Goal: Task Accomplishment & Management: Complete application form

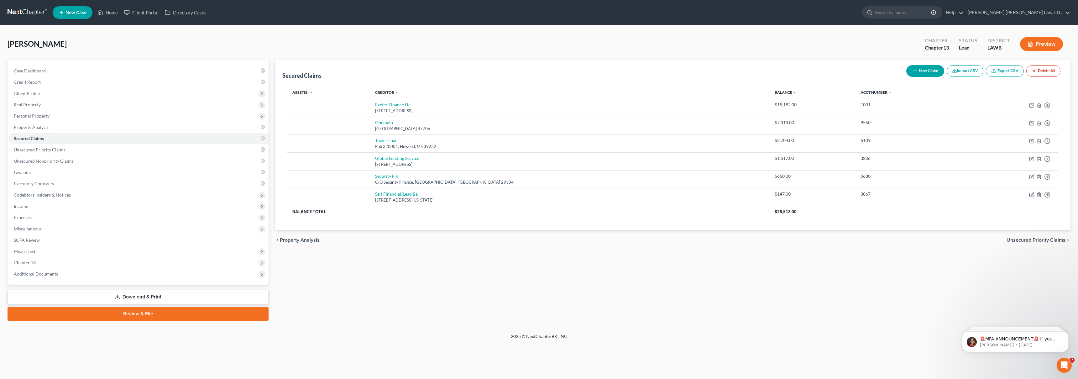
click at [14, 14] on link at bounding box center [28, 12] width 40 height 11
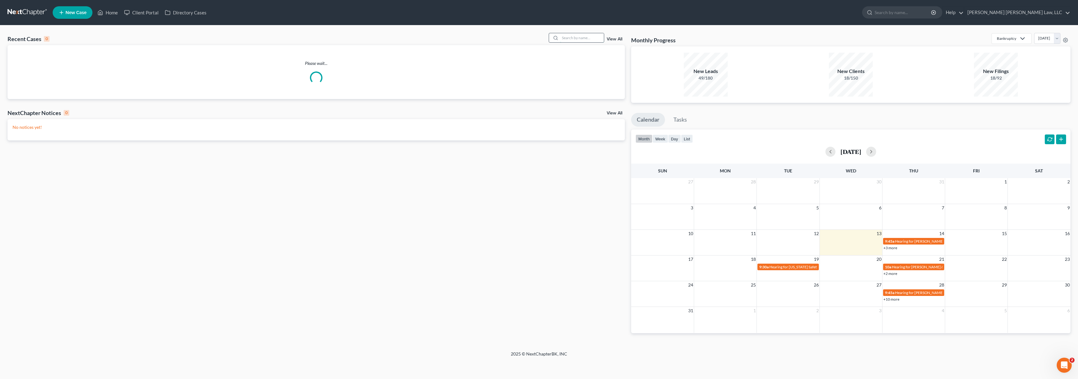
click at [598, 38] on input "search" at bounding box center [582, 37] width 44 height 9
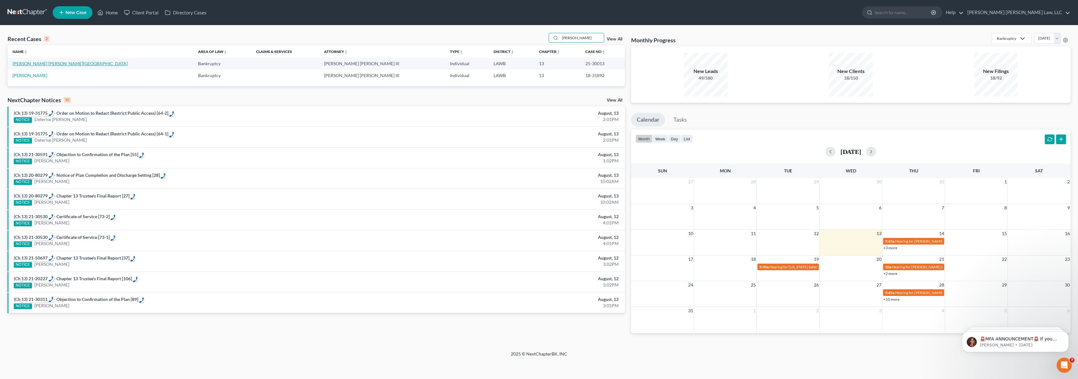
type input "bursey"
click at [55, 66] on link "[PERSON_NAME] [PERSON_NAME][GEOGRAPHIC_DATA]" at bounding box center [70, 63] width 115 height 5
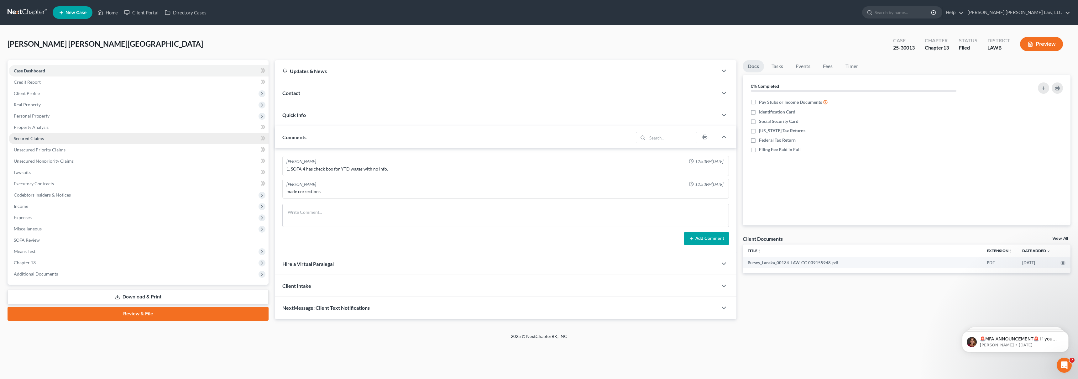
click at [102, 137] on link "Secured Claims" at bounding box center [139, 138] width 260 height 11
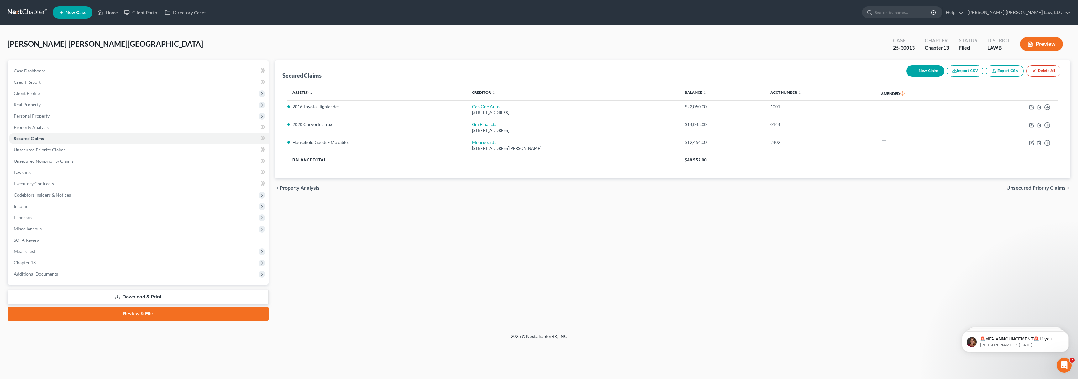
click at [37, 12] on link at bounding box center [28, 12] width 40 height 11
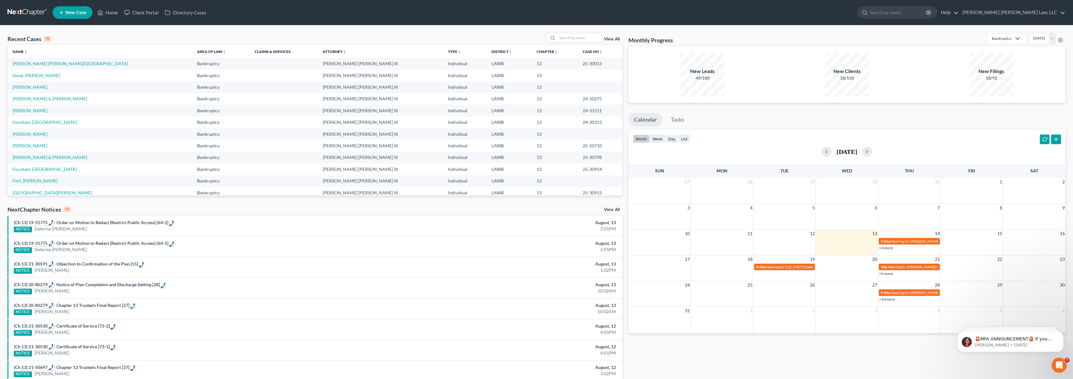
click at [80, 15] on link "New Case" at bounding box center [73, 12] width 40 height 13
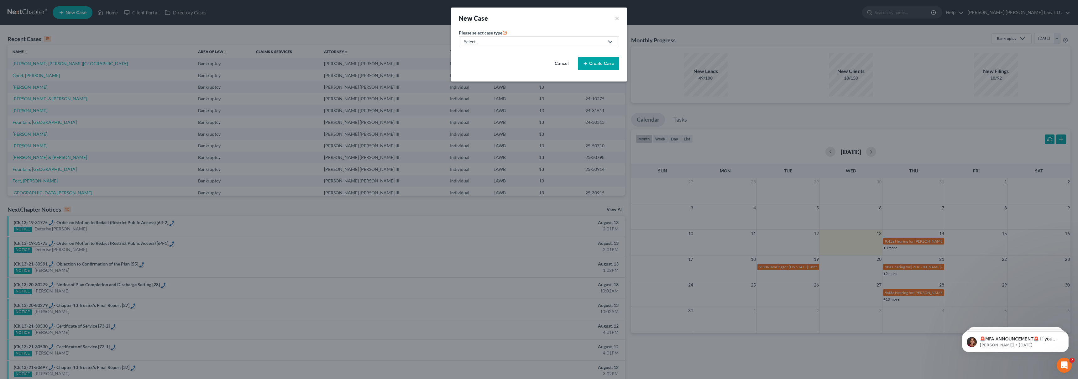
click at [529, 42] on div "Select..." at bounding box center [534, 42] width 140 height 6
click at [500, 52] on div "Bankruptcy" at bounding box center [493, 54] width 56 height 6
select select "36"
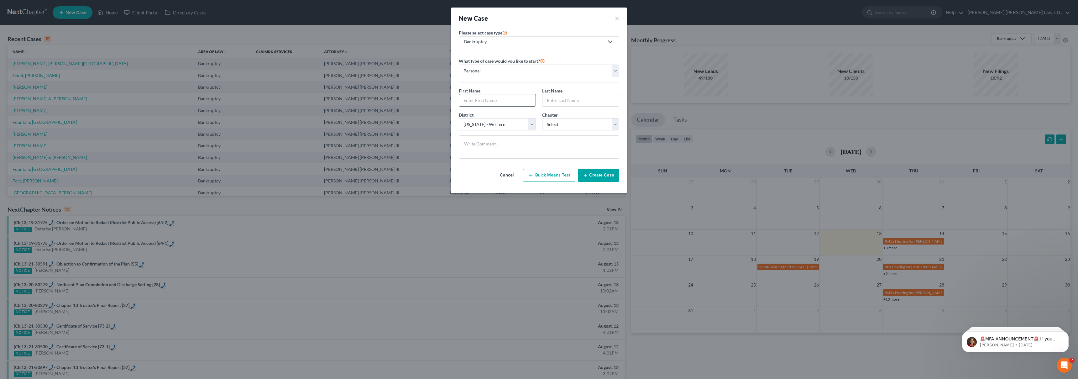
click at [488, 100] on input "text" at bounding box center [497, 100] width 76 height 12
type input "[PERSON_NAME]"
select select "3"
click at [598, 173] on button "Create Case" at bounding box center [598, 175] width 41 height 13
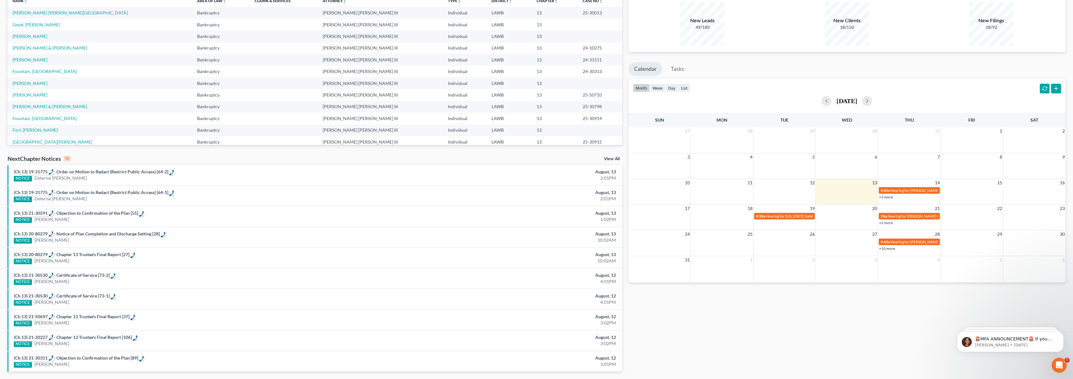
scroll to position [34, 0]
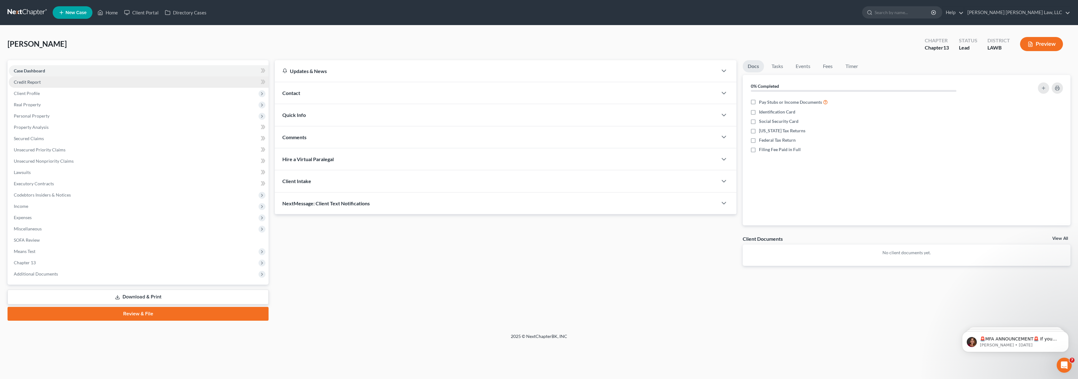
click at [49, 84] on link "Credit Report" at bounding box center [139, 81] width 260 height 11
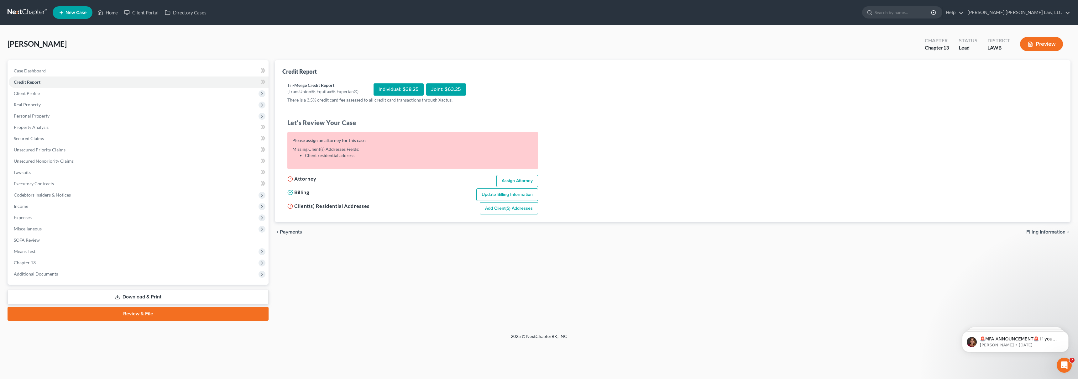
click at [511, 181] on link "Assign Attorney" at bounding box center [517, 181] width 42 height 13
select select "1"
select select "0"
select select "3"
select select "36"
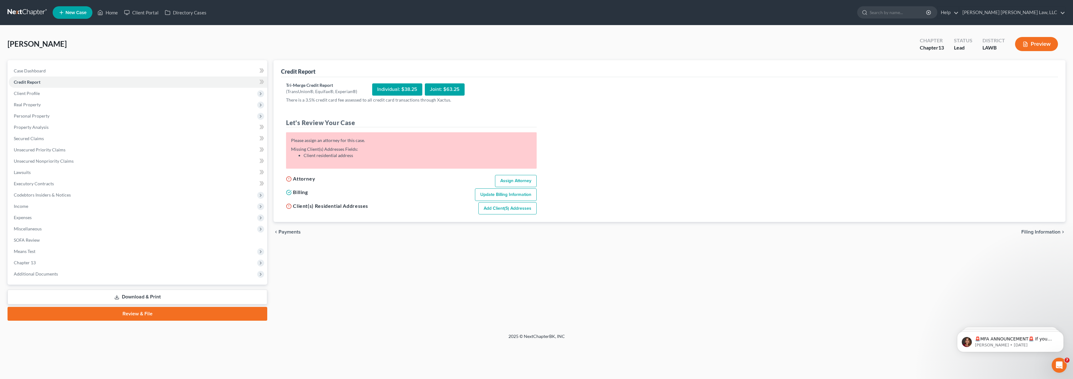
select select "19"
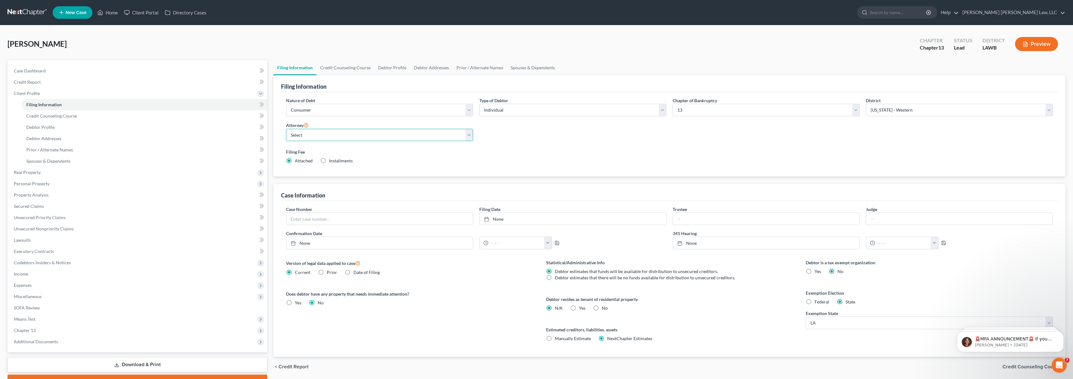
click at [423, 139] on select "Select [PERSON_NAME] [PERSON_NAME] III - LAWB [PERSON_NAME] [PERSON_NAME] III -…" at bounding box center [379, 135] width 187 height 13
select select "0"
click at [34, 79] on span "Credit Report" at bounding box center [27, 81] width 27 height 5
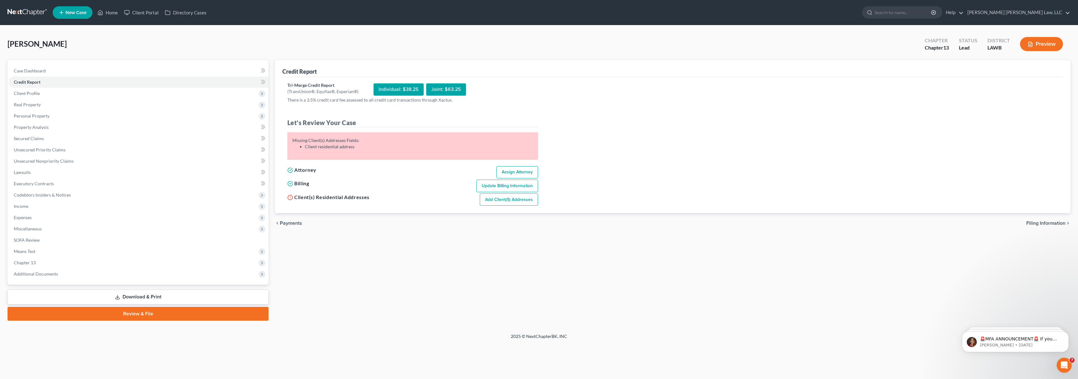
click at [494, 202] on link "Add Client(s) Addresses" at bounding box center [509, 199] width 58 height 13
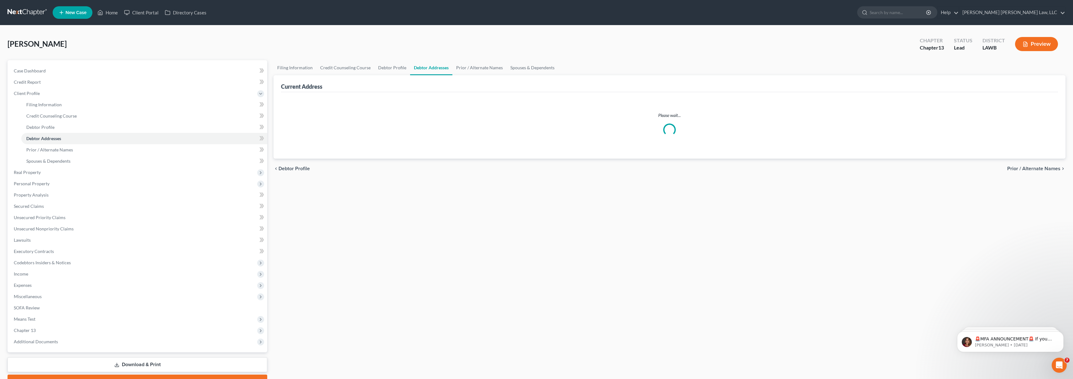
select select "0"
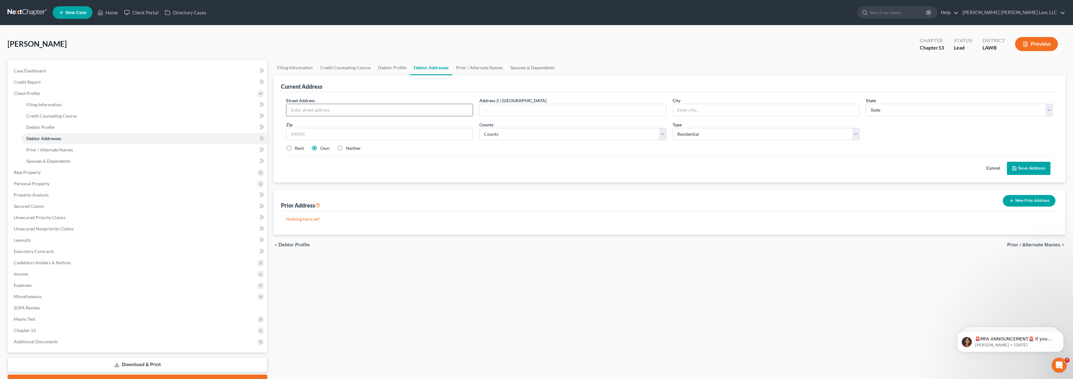
drag, startPoint x: 382, startPoint y: 115, endPoint x: 385, endPoint y: 113, distance: 3.6
click at [385, 113] on input "text" at bounding box center [379, 110] width 186 height 12
type input "[STREET_ADDRESS][PERSON_NAME]"
type input "Monroe"
select select "19"
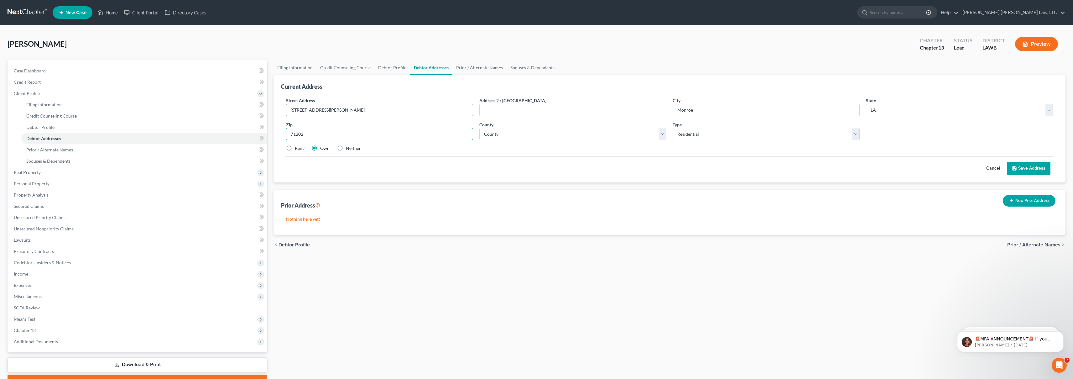
type input "71202"
select select "36"
click at [1037, 165] on button "Save Address" at bounding box center [1029, 168] width 44 height 13
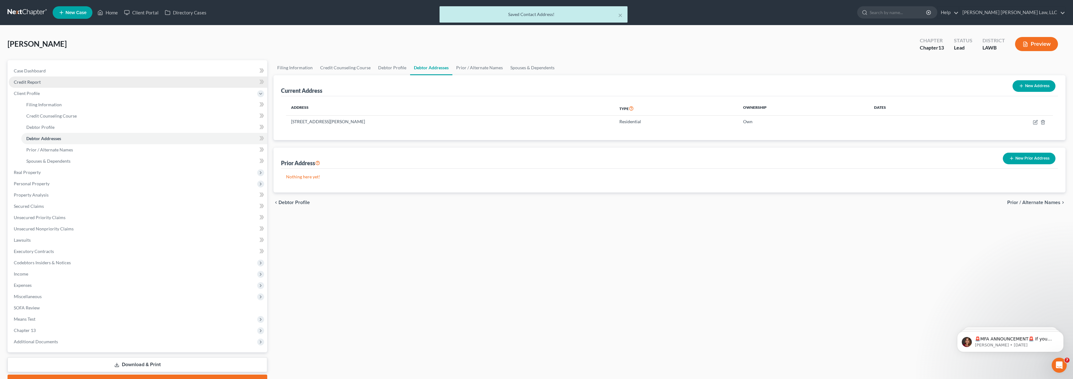
click at [109, 81] on link "Credit Report" at bounding box center [138, 81] width 259 height 11
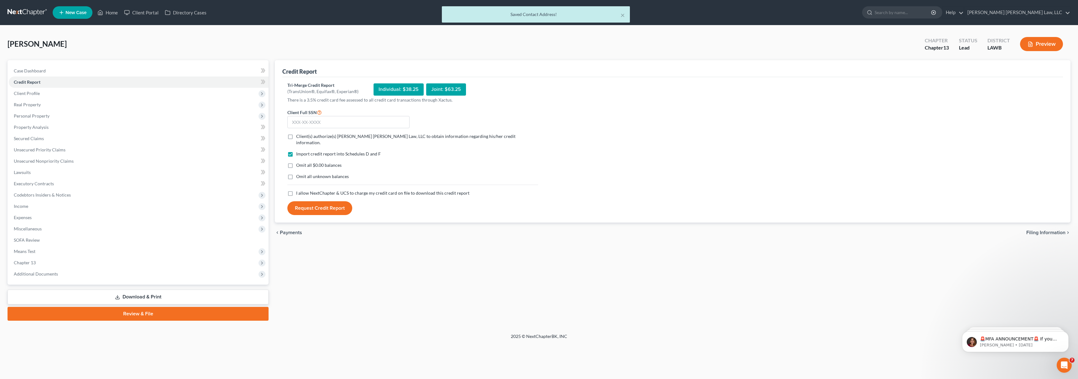
click at [296, 190] on label "I allow NextChapter & UCS to charge my credit card on file to download this cre…" at bounding box center [382, 193] width 173 height 6
click at [299, 190] on input "I allow NextChapter & UCS to charge my credit card on file to download this cre…" at bounding box center [301, 192] width 4 height 4
checkbox input "true"
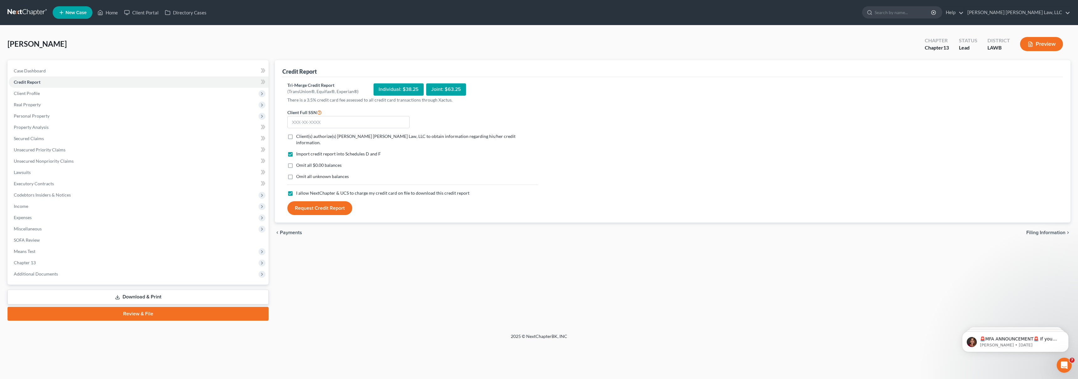
click at [296, 173] on label "Omit all unknown balances" at bounding box center [322, 176] width 53 height 6
click at [299, 173] on input "Omit all unknown balances" at bounding box center [301, 175] width 4 height 4
checkbox input "true"
click at [296, 162] on label "Omit all $0.00 balances" at bounding box center [318, 165] width 45 height 6
click at [299, 162] on input "Omit all $0.00 balances" at bounding box center [301, 164] width 4 height 4
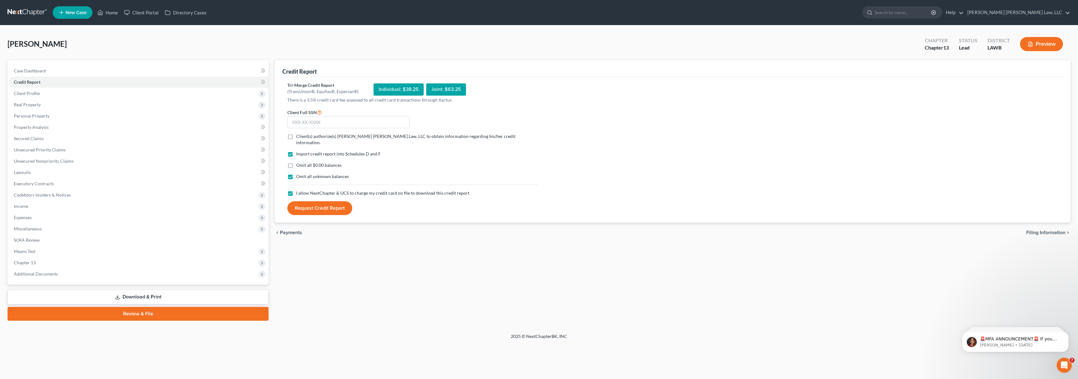
checkbox input "true"
click at [296, 134] on label "Client(s) authorize(s) [PERSON_NAME] [PERSON_NAME] Law, LLC to obtain informati…" at bounding box center [417, 139] width 242 height 13
click at [299, 134] on input "Client(s) authorize(s) [PERSON_NAME] [PERSON_NAME] Law, LLC to obtain informati…" at bounding box center [301, 135] width 4 height 4
checkbox input "true"
click at [314, 119] on input "text" at bounding box center [348, 122] width 122 height 13
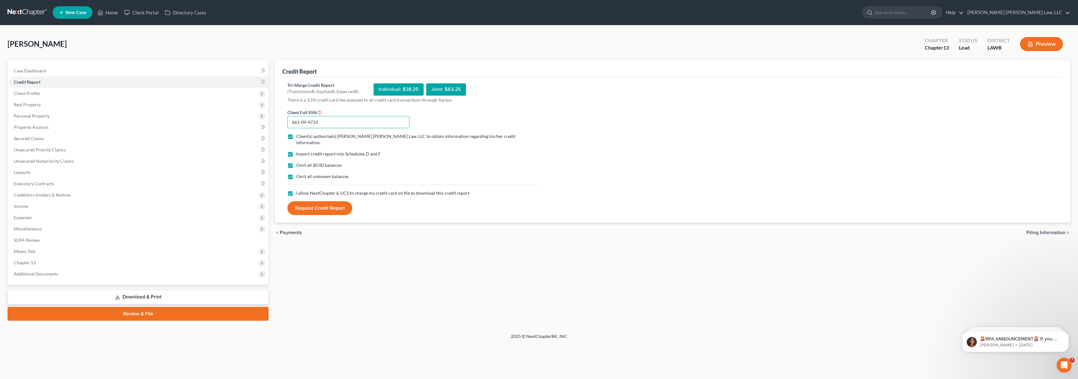
type input "661-09-4733"
click at [287, 201] on button "Request Credit Report" at bounding box center [319, 208] width 65 height 14
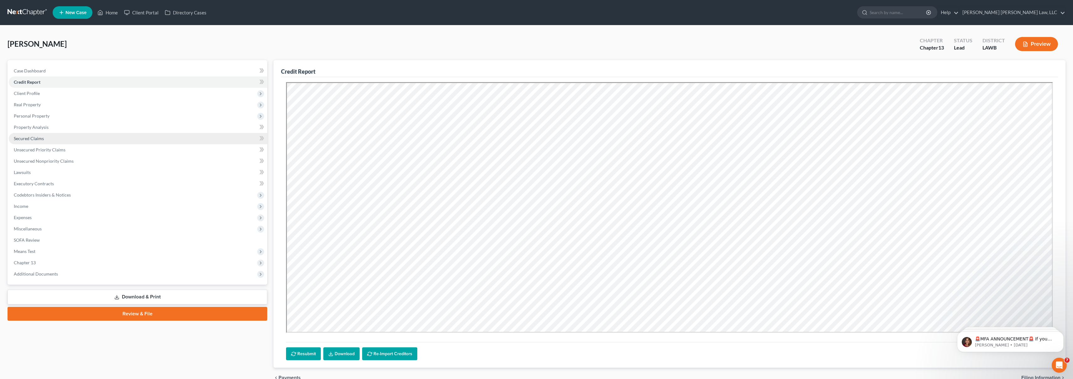
click at [65, 139] on link "Secured Claims" at bounding box center [138, 138] width 259 height 11
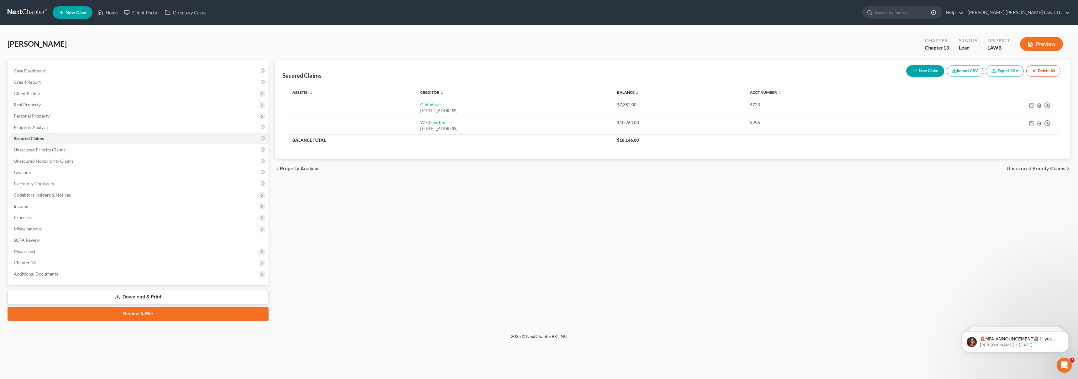
click at [639, 93] on link "Balance expand_more expand_less unfold_more" at bounding box center [628, 92] width 22 height 5
click at [139, 149] on link "Unsecured Priority Claims" at bounding box center [139, 149] width 260 height 11
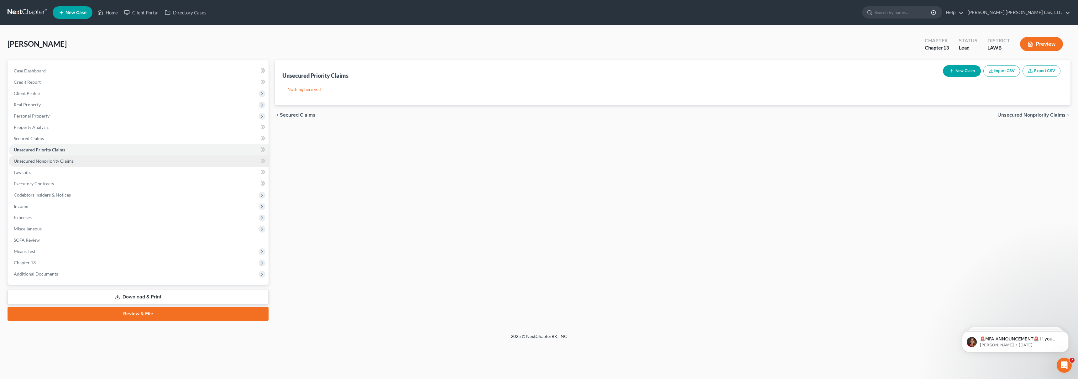
click at [144, 160] on link "Unsecured Nonpriority Claims" at bounding box center [139, 160] width 260 height 11
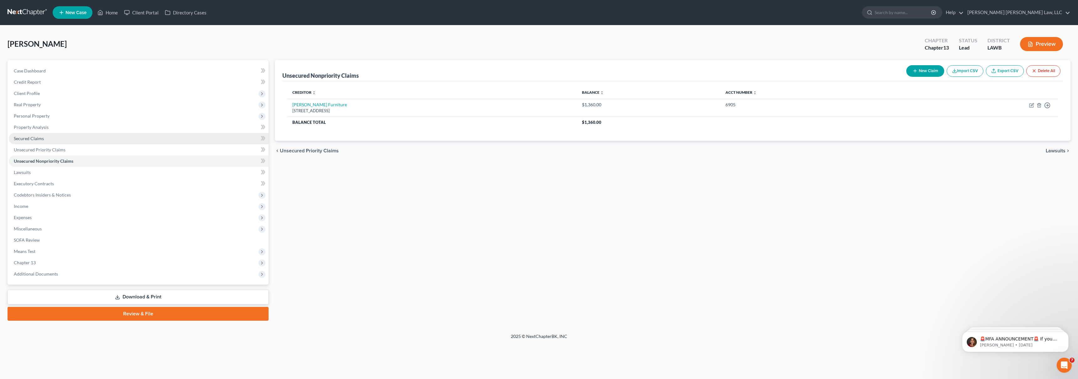
click at [117, 136] on link "Secured Claims" at bounding box center [139, 138] width 260 height 11
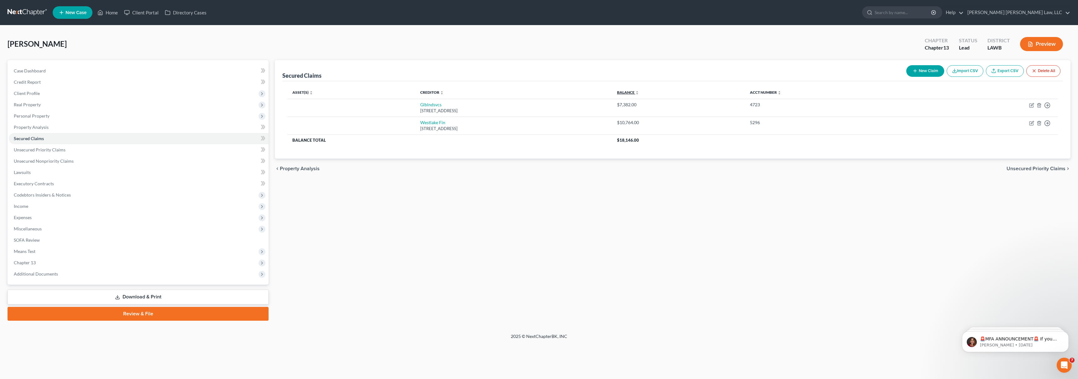
click at [639, 92] on link "Balance expand_more expand_less unfold_more" at bounding box center [628, 92] width 22 height 5
click at [44, 81] on link "Credit Report" at bounding box center [139, 81] width 260 height 11
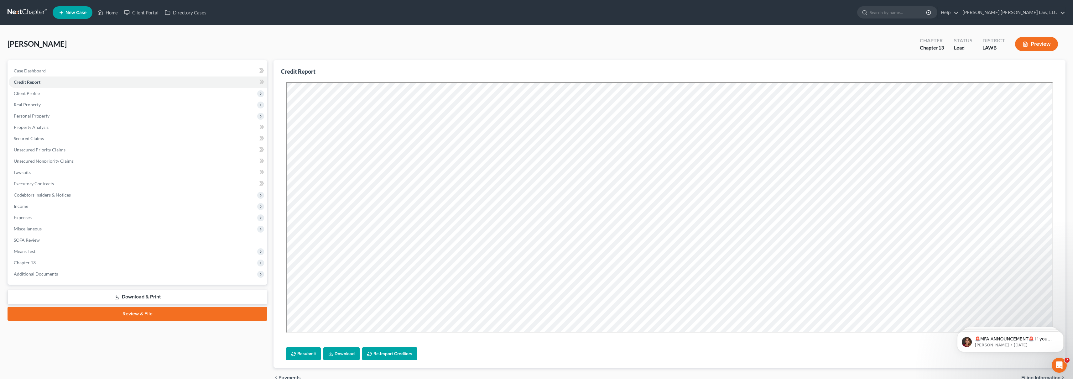
click at [29, 12] on link at bounding box center [28, 12] width 40 height 11
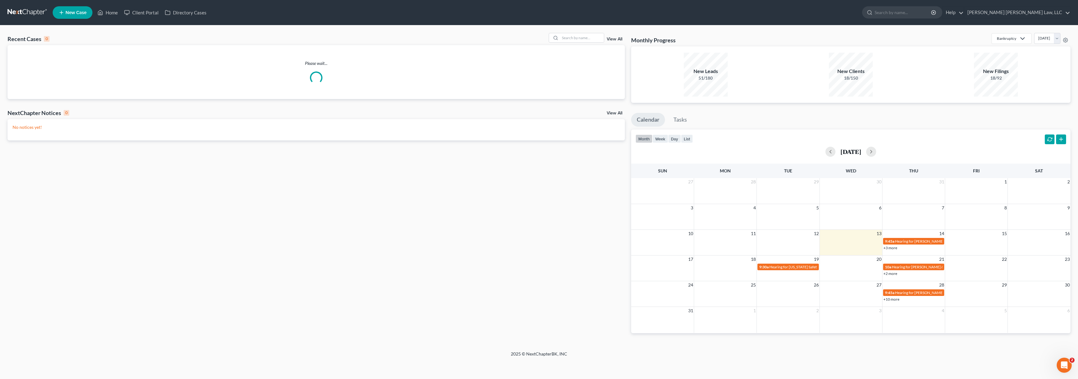
click at [72, 14] on span "New Case" at bounding box center [76, 12] width 21 height 5
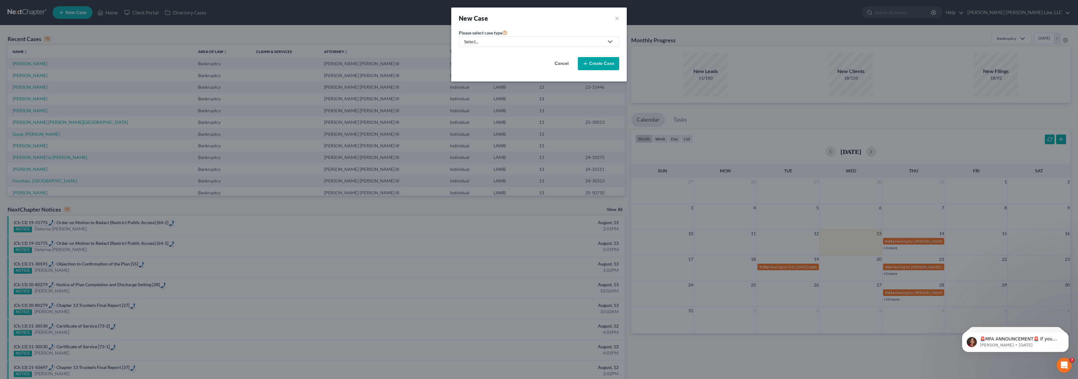
click at [551, 43] on div "Select..." at bounding box center [534, 42] width 140 height 6
click at [501, 52] on div "Bankruptcy" at bounding box center [493, 54] width 56 height 6
select select "36"
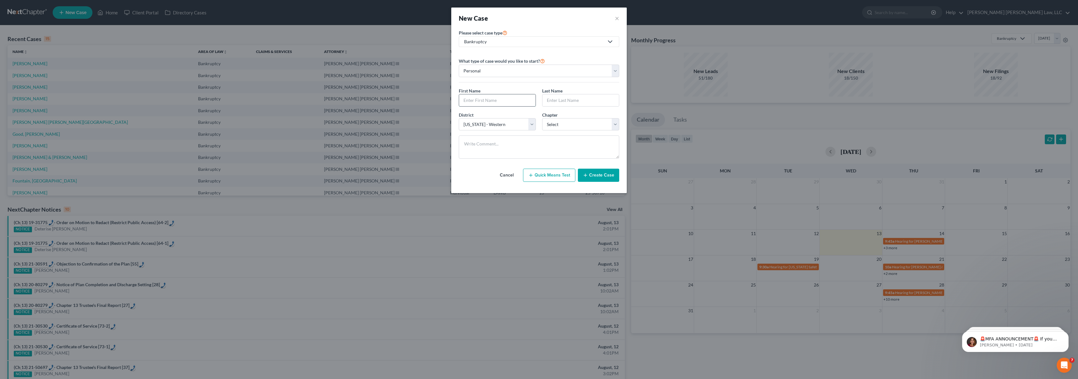
click at [484, 101] on input "text" at bounding box center [497, 100] width 76 height 12
type input "Dalisha"
type input "Gibbs"
select select "3"
click at [589, 173] on button "Create Case" at bounding box center [598, 175] width 41 height 13
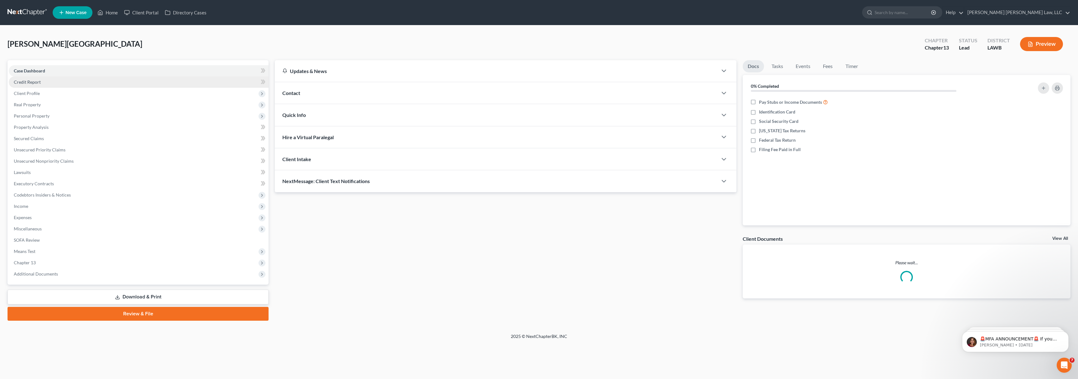
click at [34, 79] on span "Credit Report" at bounding box center [27, 81] width 27 height 5
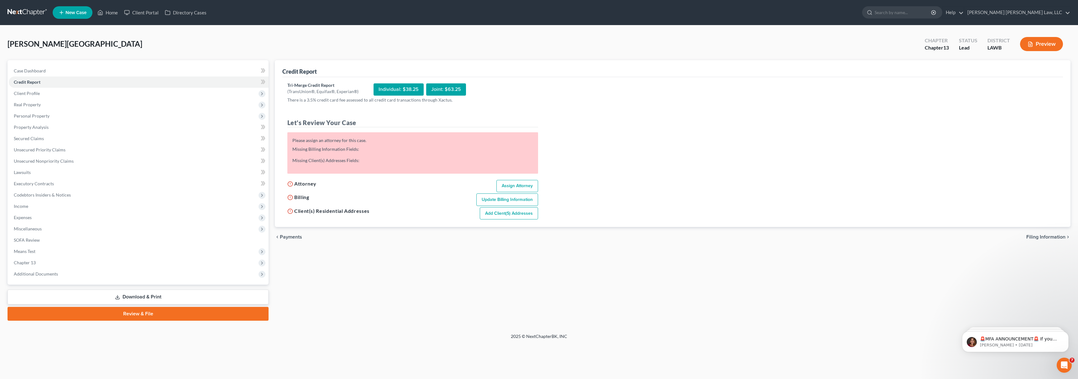
click at [522, 186] on link "Assign Attorney" at bounding box center [517, 186] width 42 height 13
select select "1"
select select "0"
select select "3"
select select "36"
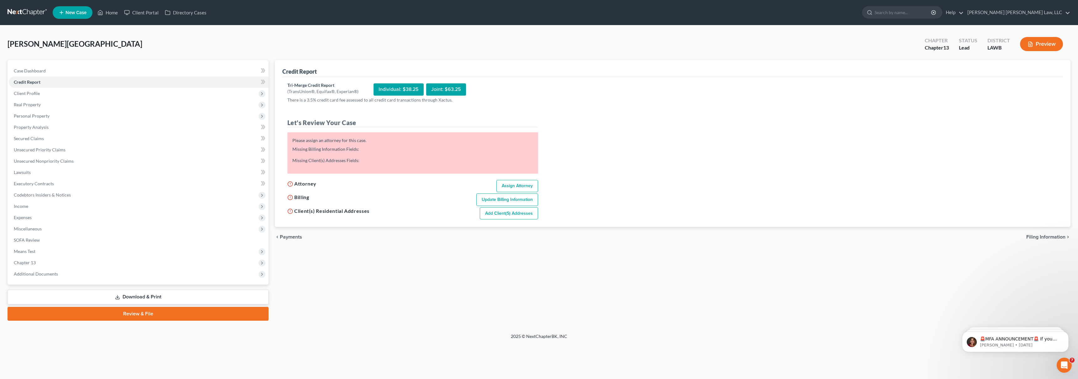
select select "19"
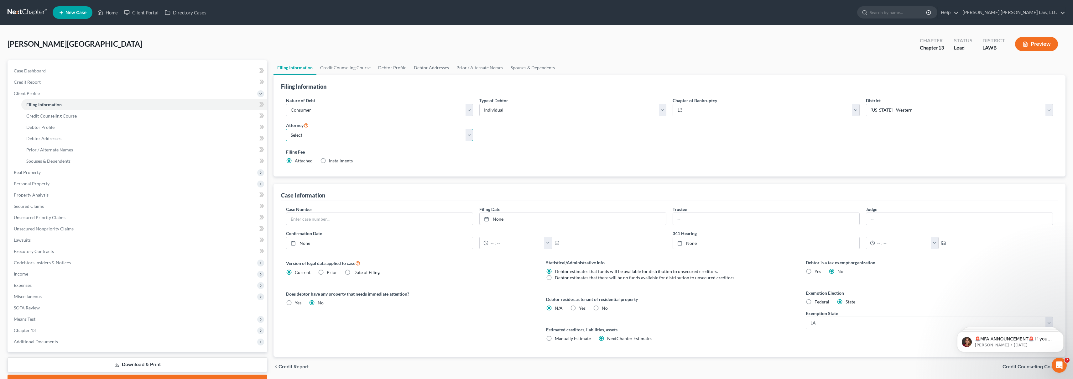
click at [395, 137] on select "Select [PERSON_NAME] [PERSON_NAME] III - LAWB [PERSON_NAME] [PERSON_NAME] III -…" at bounding box center [379, 135] width 187 height 13
select select "0"
click at [63, 84] on link "Credit Report" at bounding box center [138, 81] width 259 height 11
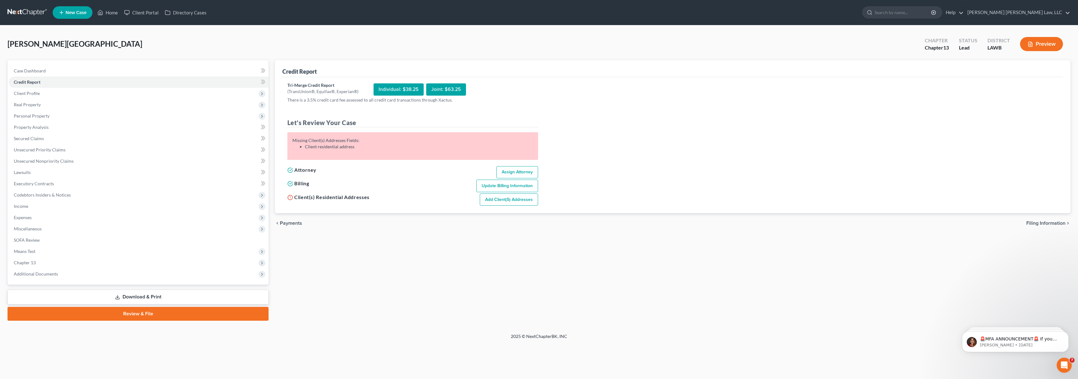
click at [505, 200] on link "Add Client(s) Addresses" at bounding box center [509, 199] width 58 height 13
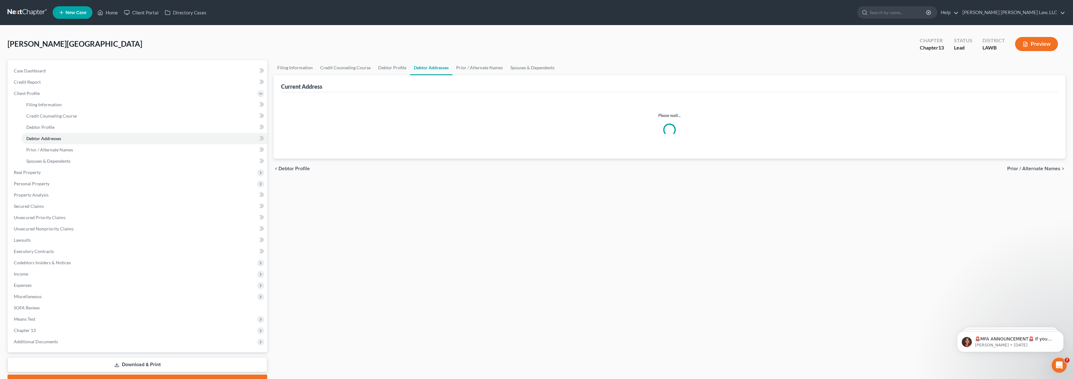
select select "0"
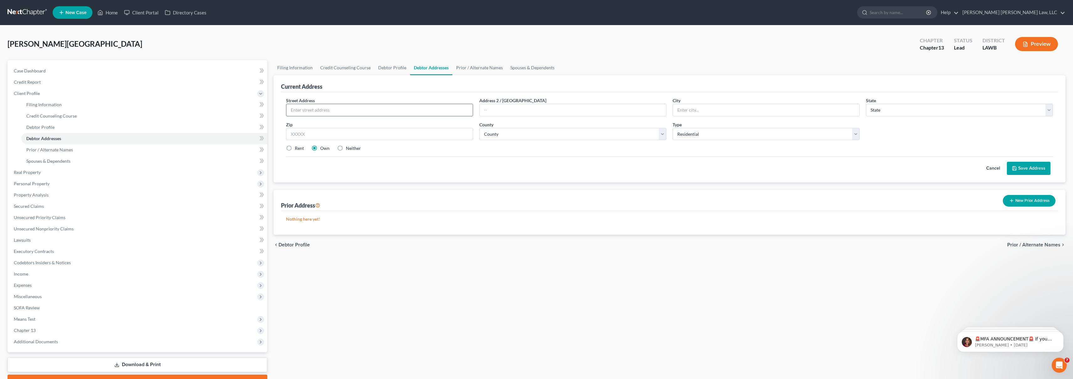
click at [321, 110] on input "text" at bounding box center [379, 110] width 186 height 12
click at [399, 111] on input "2300 Debastop" at bounding box center [379, 110] width 186 height 12
type input "2300 Debastop Drive"
type input "Monroe"
select select "19"
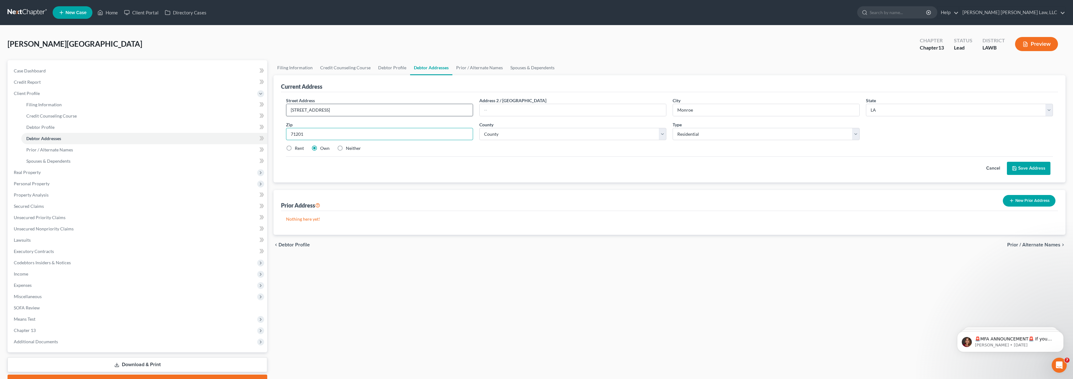
type input "71201"
select select "36"
click at [295, 149] on label "Rent" at bounding box center [299, 148] width 9 height 6
click at [297, 149] on input "Rent" at bounding box center [299, 147] width 4 height 4
radio input "true"
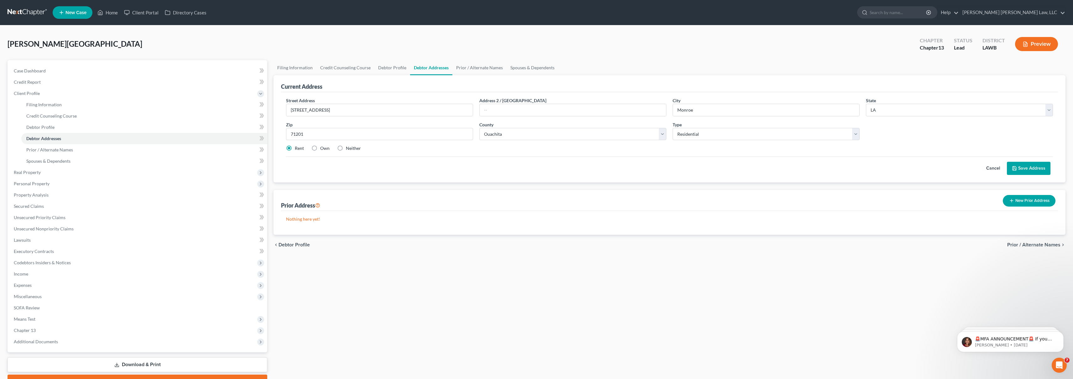
click at [1042, 172] on button "Save Address" at bounding box center [1029, 168] width 44 height 13
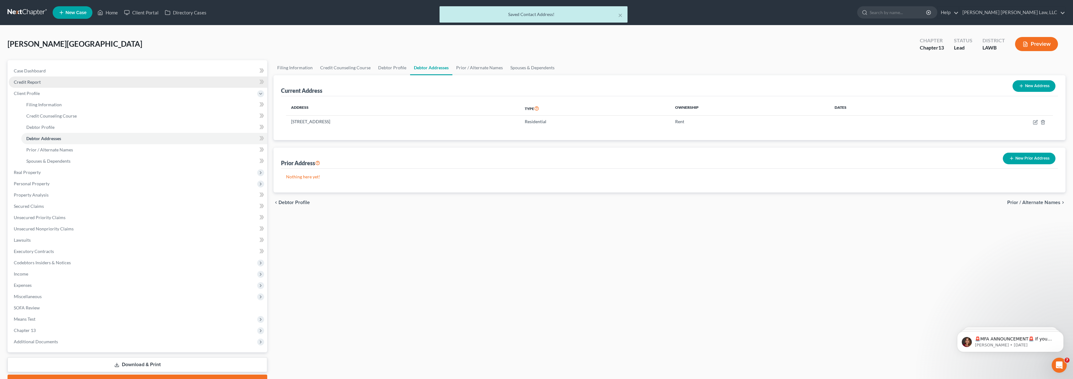
click at [52, 82] on link "Credit Report" at bounding box center [138, 81] width 259 height 11
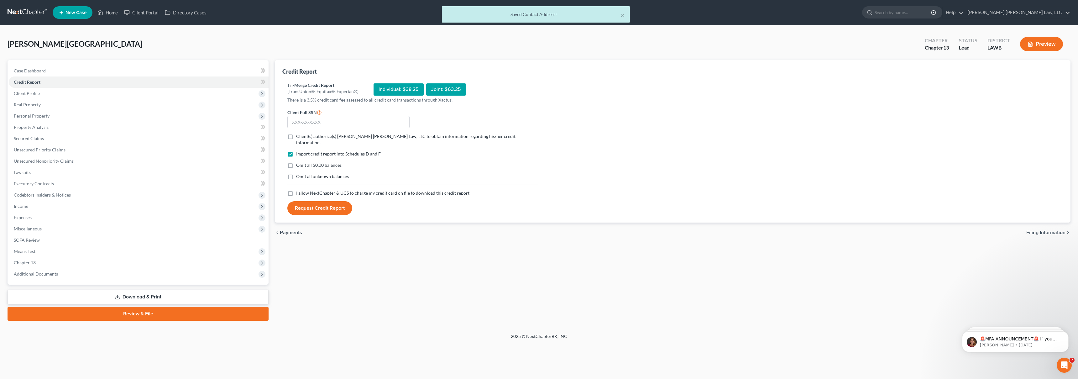
drag, startPoint x: 291, startPoint y: 186, endPoint x: 292, endPoint y: 180, distance: 6.0
click at [296, 190] on label "I allow NextChapter & UCS to charge my credit card on file to download this cre…" at bounding box center [382, 193] width 173 height 6
click at [299, 190] on input "I allow NextChapter & UCS to charge my credit card on file to download this cre…" at bounding box center [301, 192] width 4 height 4
checkbox input "true"
click at [296, 173] on label "Omit all unknown balances" at bounding box center [322, 176] width 53 height 6
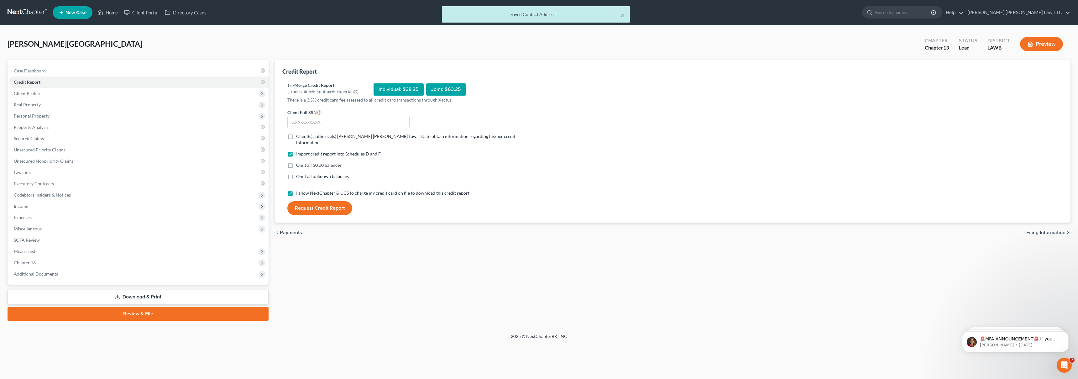
click at [299, 173] on input "Omit all unknown balances" at bounding box center [301, 175] width 4 height 4
checkbox input "true"
click at [296, 162] on label "Omit all $0.00 balances" at bounding box center [318, 165] width 45 height 6
click at [299, 162] on input "Omit all $0.00 balances" at bounding box center [301, 164] width 4 height 4
checkbox input "true"
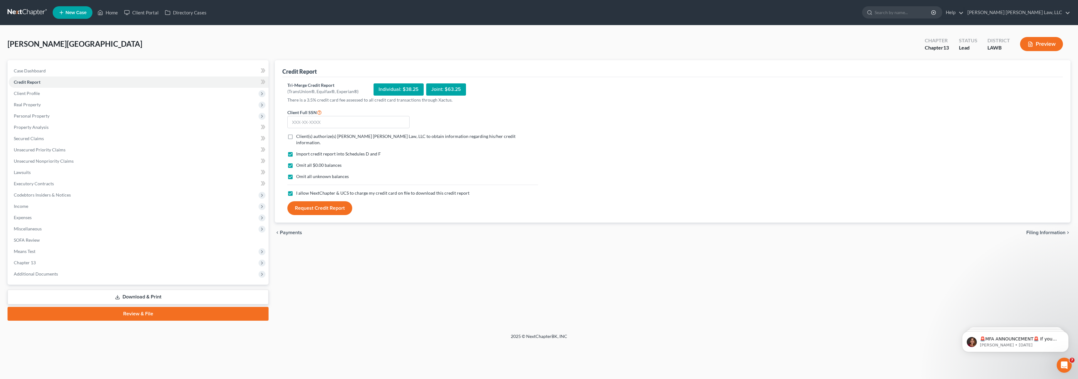
click at [296, 139] on label "Client(s) authorize(s) [PERSON_NAME] [PERSON_NAME] Law, LLC to obtain informati…" at bounding box center [417, 139] width 242 height 13
click at [299, 137] on input "Client(s) authorize(s) [PERSON_NAME] [PERSON_NAME] Law, LLC to obtain informati…" at bounding box center [301, 135] width 4 height 4
checkbox input "true"
click at [305, 129] on form "Client Full SSN * Client(s) authorize(s) E. Orum Young Law, LLC to obtain infor…" at bounding box center [412, 161] width 257 height 107
click at [314, 123] on input "text" at bounding box center [348, 122] width 122 height 13
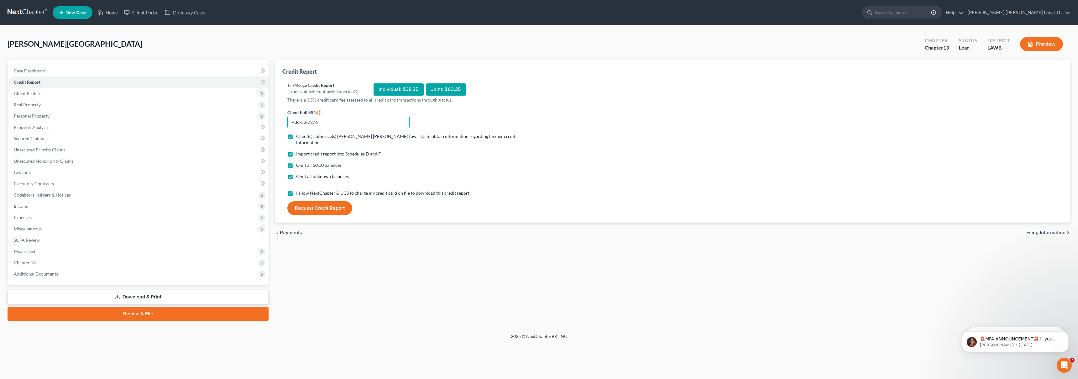
type input "436-53-7276"
click at [287, 201] on button "Request Credit Report" at bounding box center [319, 208] width 65 height 14
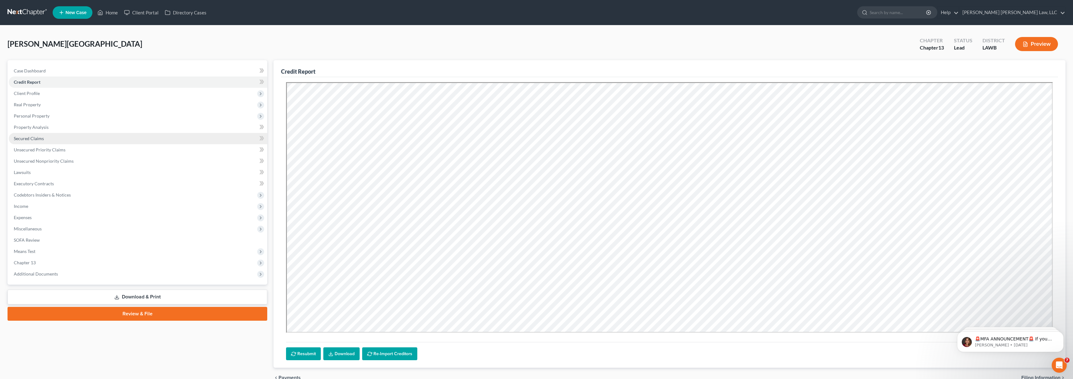
click at [27, 137] on span "Secured Claims" at bounding box center [29, 138] width 30 height 5
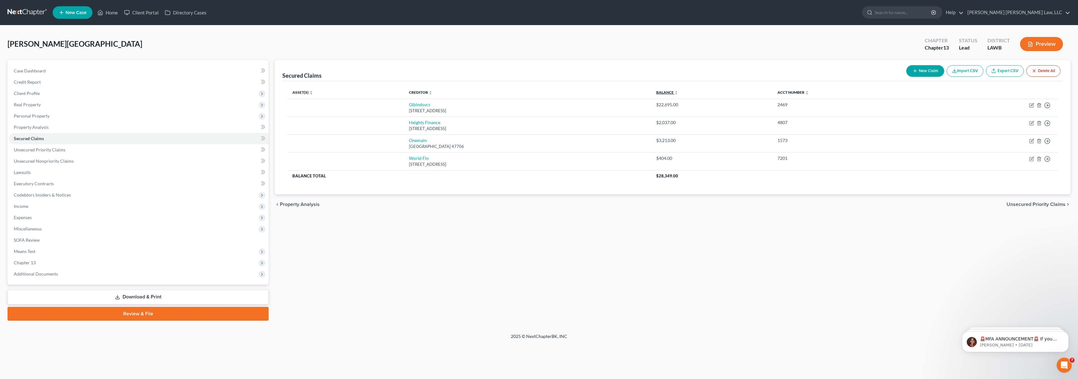
click at [678, 92] on link "Balance expand_more expand_less unfold_more" at bounding box center [667, 92] width 22 height 5
click at [69, 80] on link "Credit Report" at bounding box center [139, 81] width 260 height 11
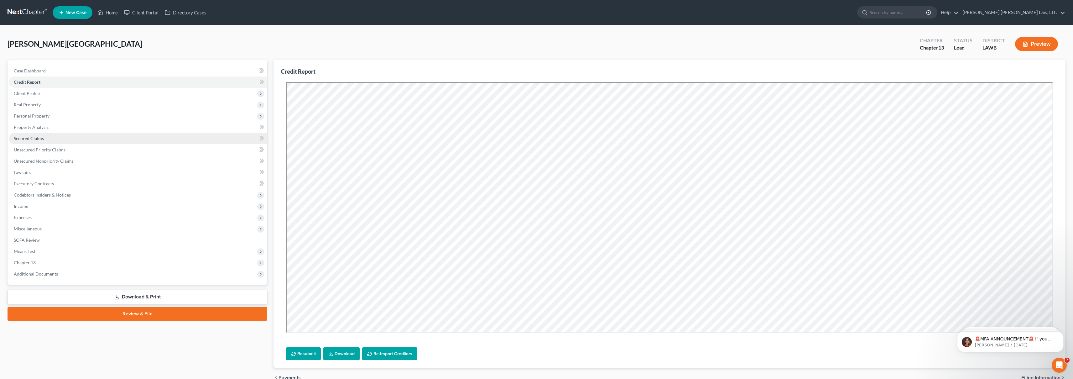
click at [37, 136] on span "Secured Claims" at bounding box center [29, 138] width 30 height 5
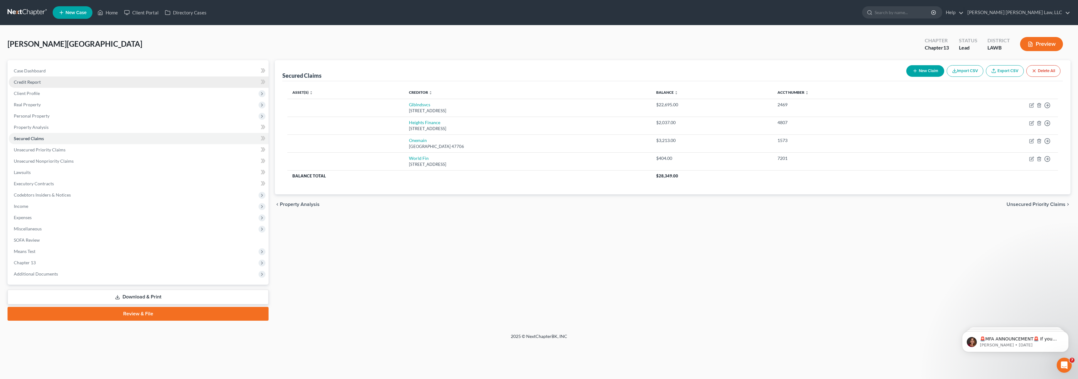
click at [69, 82] on link "Credit Report" at bounding box center [139, 81] width 260 height 11
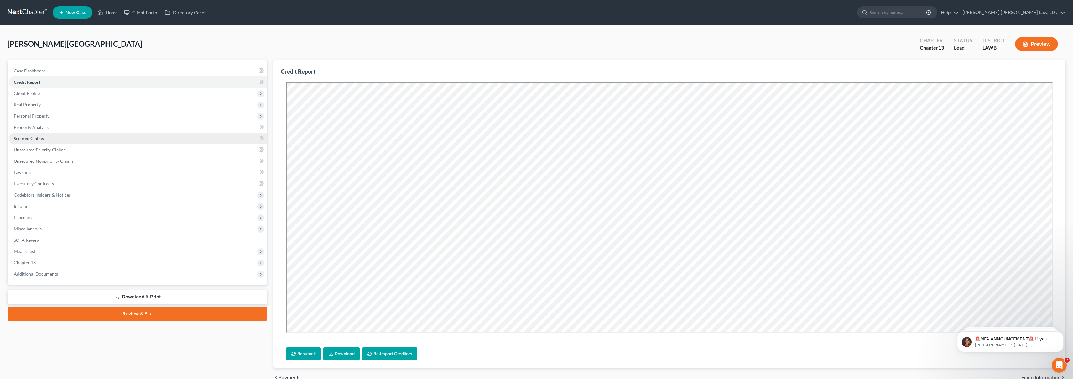
click at [73, 138] on link "Secured Claims" at bounding box center [138, 138] width 259 height 11
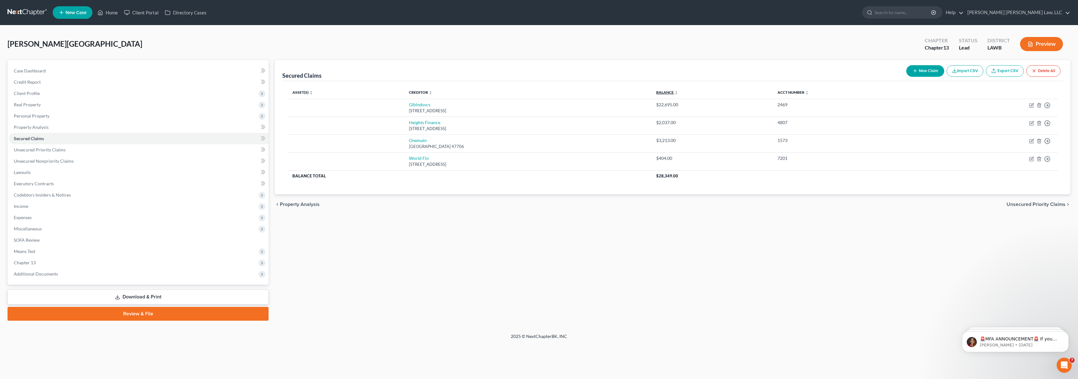
click at [678, 92] on link "Balance expand_more expand_less unfold_more" at bounding box center [667, 92] width 22 height 5
click at [678, 92] on link "Balance expand_more expand_less unfold_more" at bounding box center [666, 92] width 21 height 5
click at [121, 150] on link "Unsecured Priority Claims" at bounding box center [139, 149] width 260 height 11
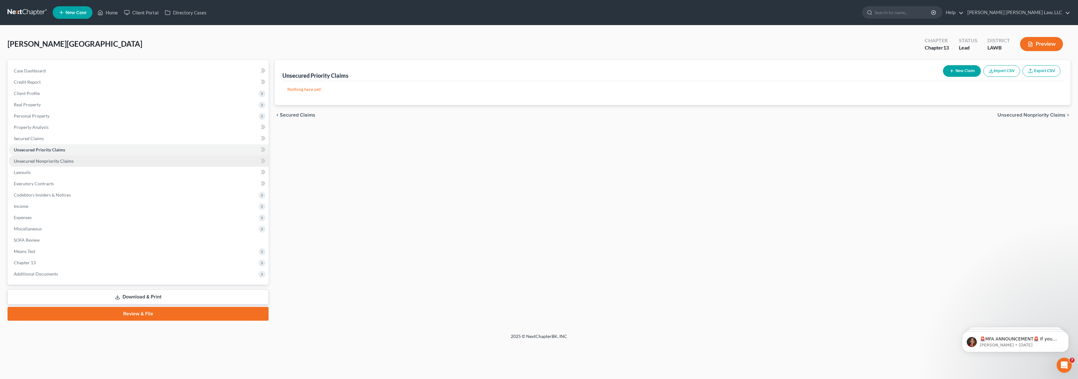
click at [125, 160] on link "Unsecured Nonpriority Claims" at bounding box center [139, 160] width 260 height 11
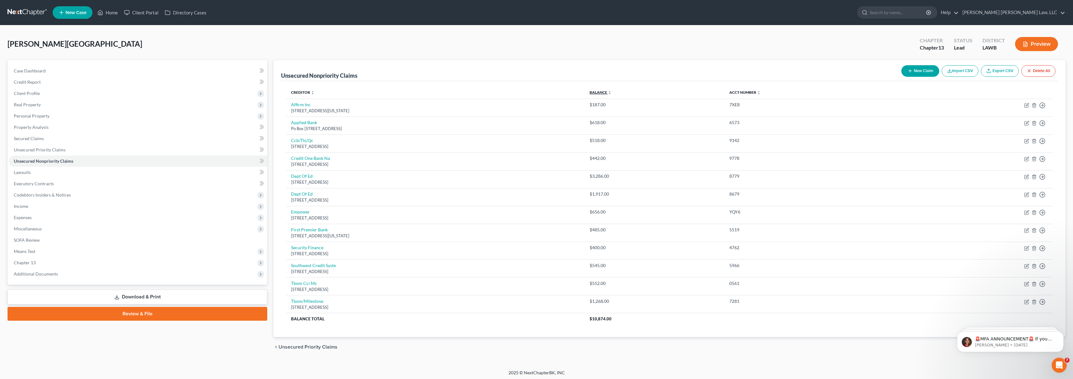
click at [612, 92] on link "Balance expand_more expand_less unfold_more" at bounding box center [601, 92] width 22 height 5
